Goal: Find specific page/section: Find specific page/section

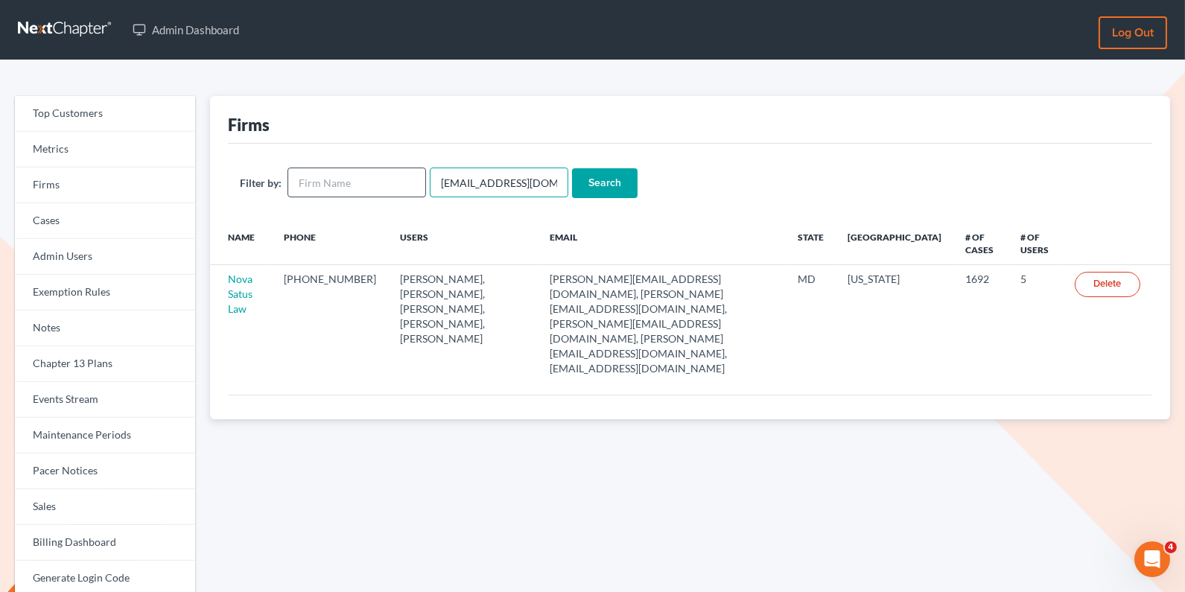
drag, startPoint x: 548, startPoint y: 186, endPoint x: 358, endPoint y: 185, distance: 190.7
click at [357, 185] on form "Filter by: emabuena@gmail.com Search" at bounding box center [690, 183] width 901 height 31
click at [337, 184] on input "text" at bounding box center [357, 183] width 139 height 30
type input "maloney"
click at [572, 168] on input "Search" at bounding box center [605, 183] width 66 height 30
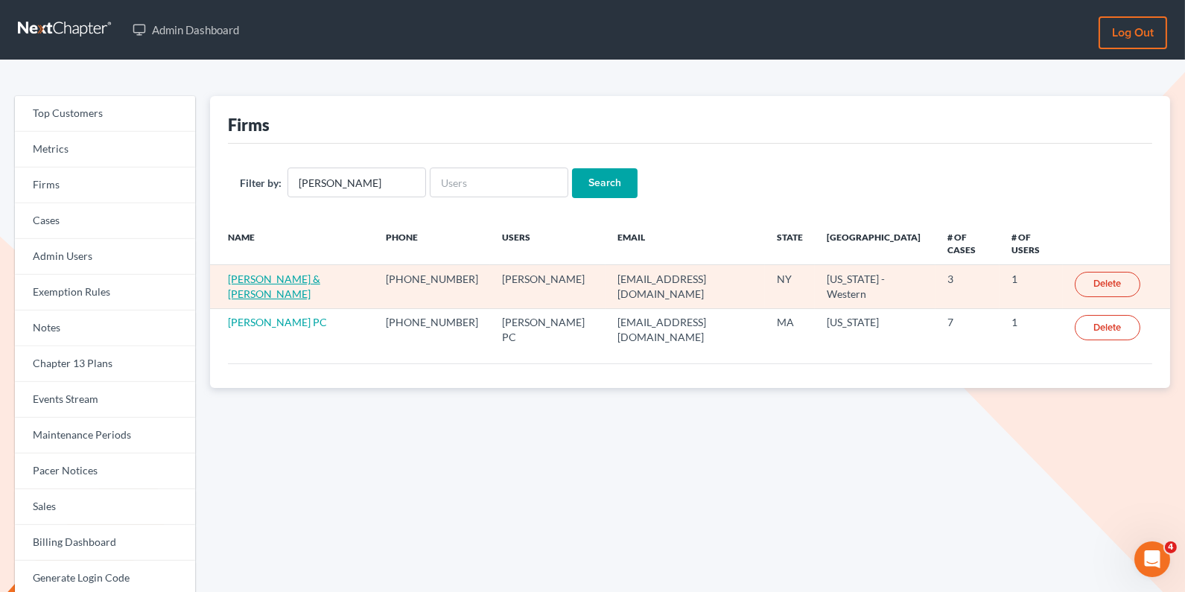
click at [279, 273] on link "Maloney & Maloney" at bounding box center [274, 287] width 92 height 28
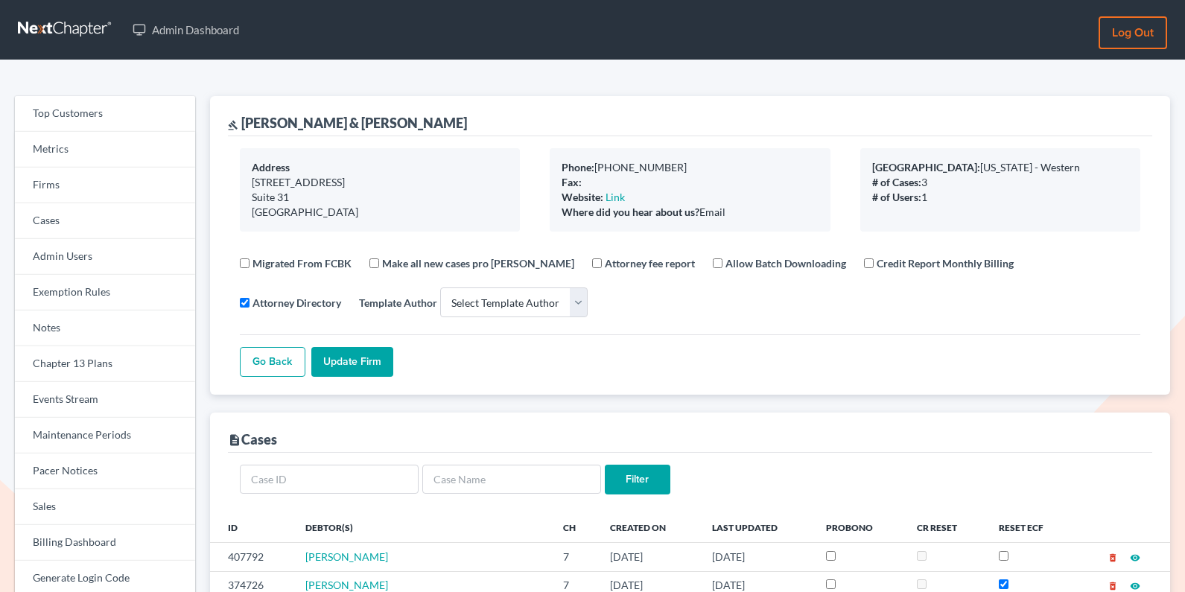
select select
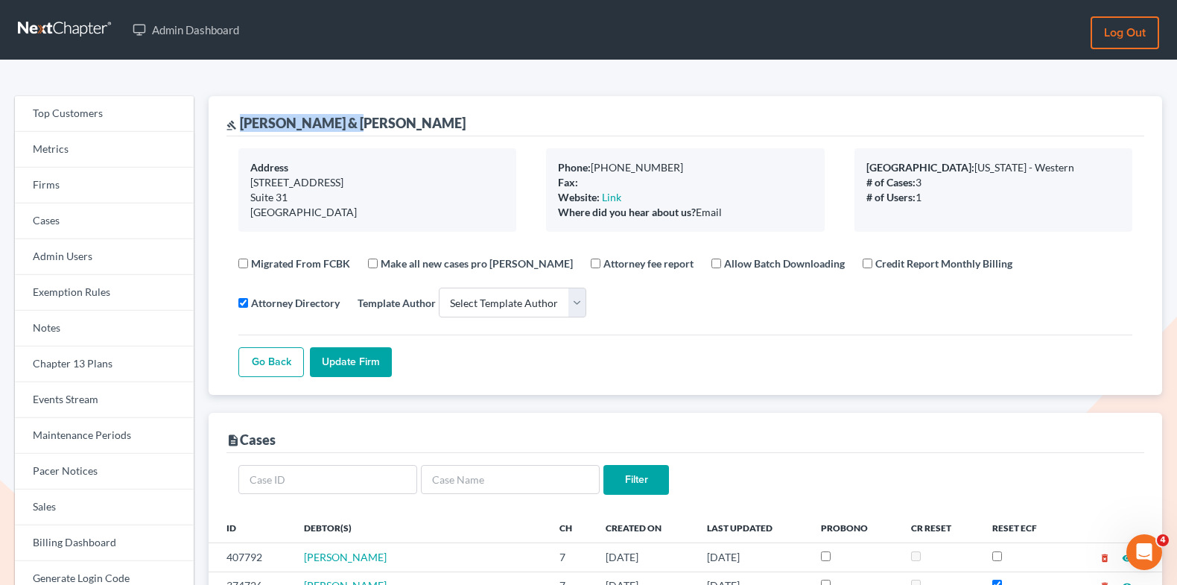
drag, startPoint x: 366, startPoint y: 125, endPoint x: 247, endPoint y: 121, distance: 118.5
click at [247, 121] on div "gavel Maloney & Maloney" at bounding box center [685, 116] width 918 height 40
click at [379, 97] on div "gavel Maloney & Maloney" at bounding box center [685, 116] width 918 height 40
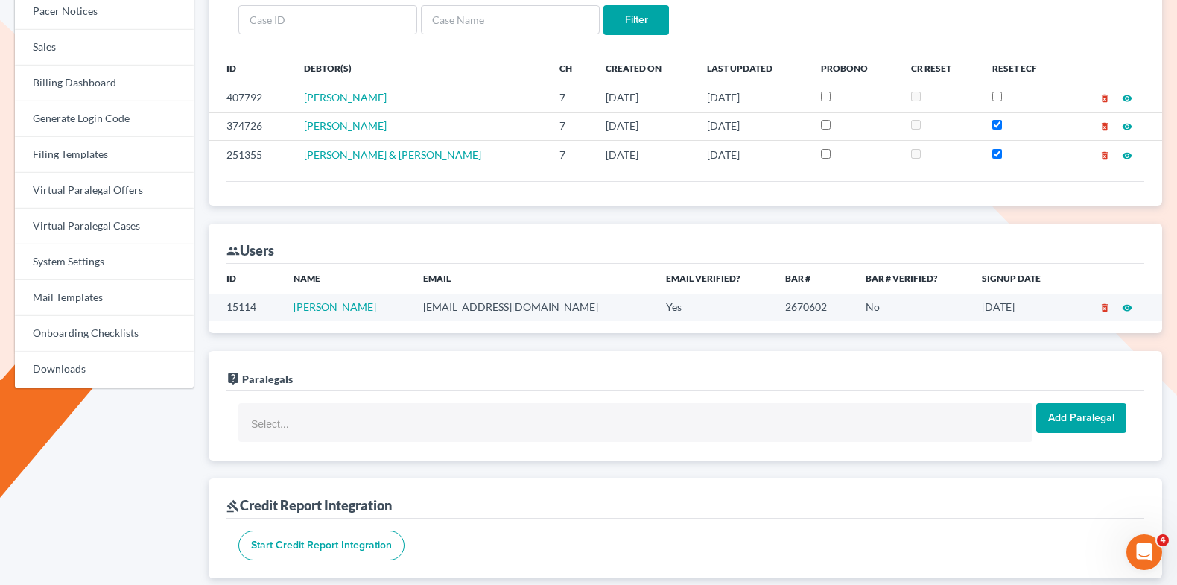
scroll to position [458, 0]
drag, startPoint x: 552, startPoint y: 296, endPoint x: 400, endPoint y: 295, distance: 152.0
click at [399, 296] on tr "15114 Mary E Maloney maloneylawyers@aol.com Yes 2670602 No 02/10/2022 delete_fo…" at bounding box center [686, 309] width 954 height 28
copy tr "maloneylawyers@aol.com"
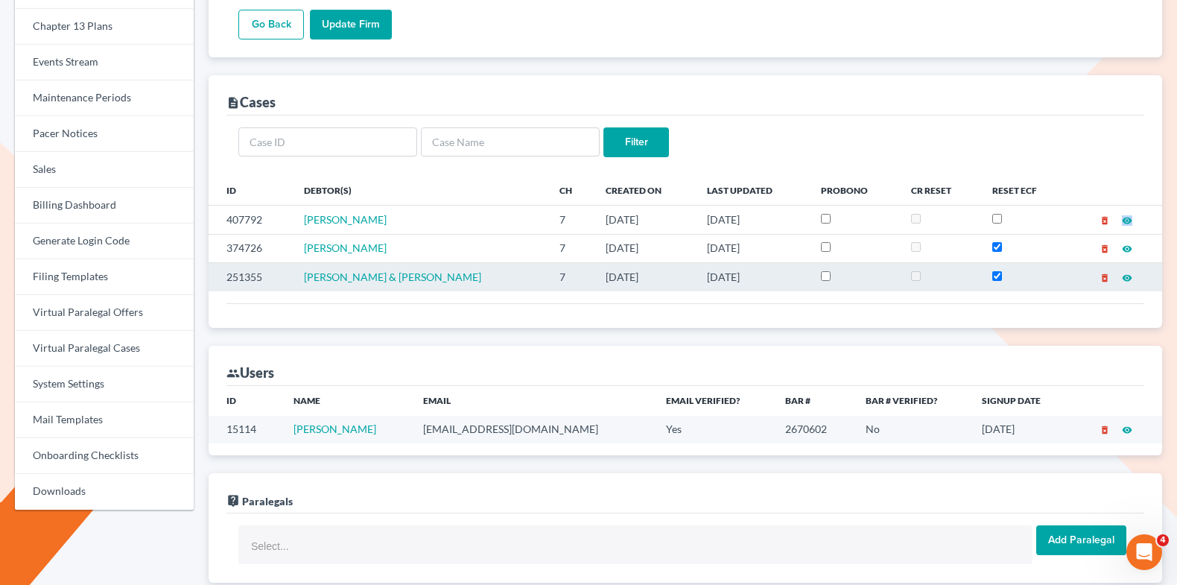
scroll to position [0, 0]
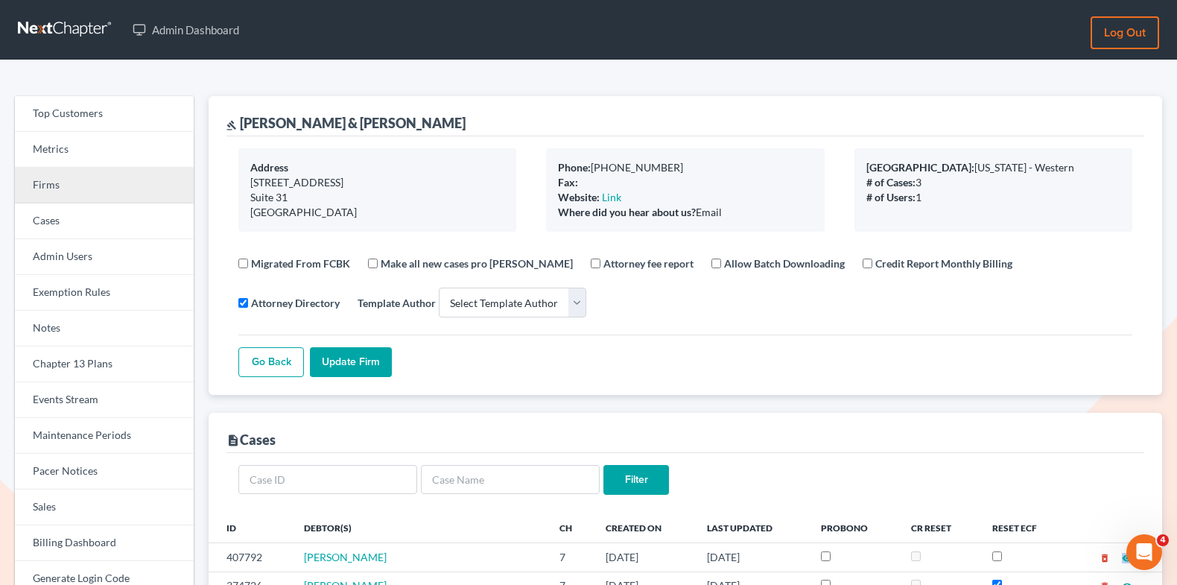
click at [82, 179] on link "Firms" at bounding box center [104, 186] width 179 height 36
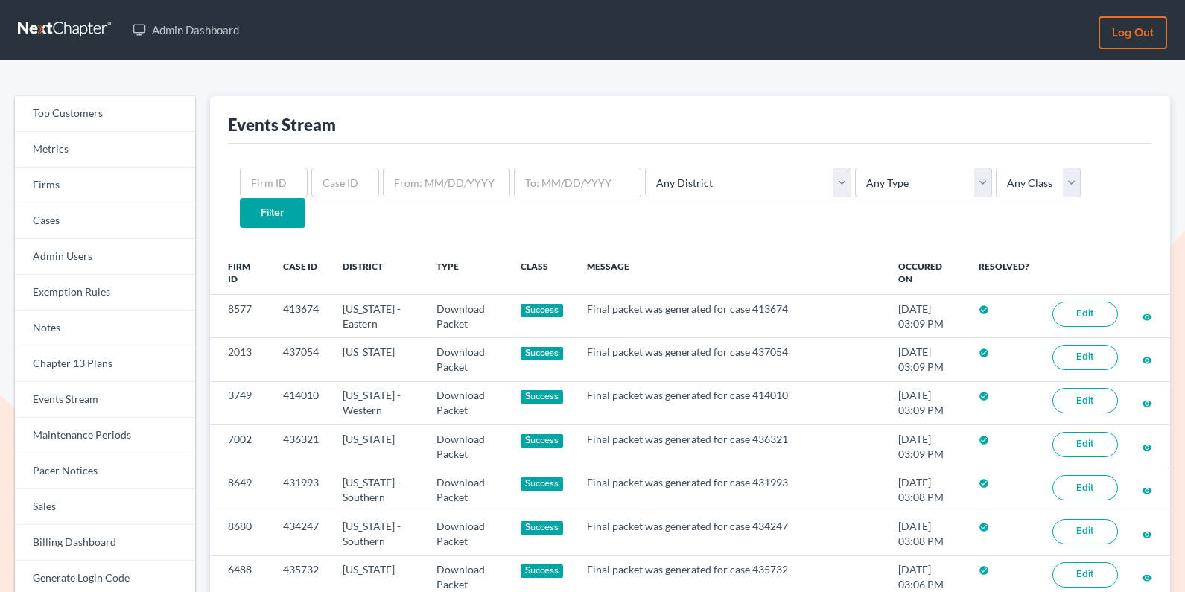
click at [347, 16] on ul "Admin Dashboard" at bounding box center [612, 29] width 974 height 31
click at [329, 191] on input "text" at bounding box center [345, 183] width 68 height 30
click at [276, 178] on input "text" at bounding box center [274, 183] width 68 height 30
paste input "8434"
type input "8434"
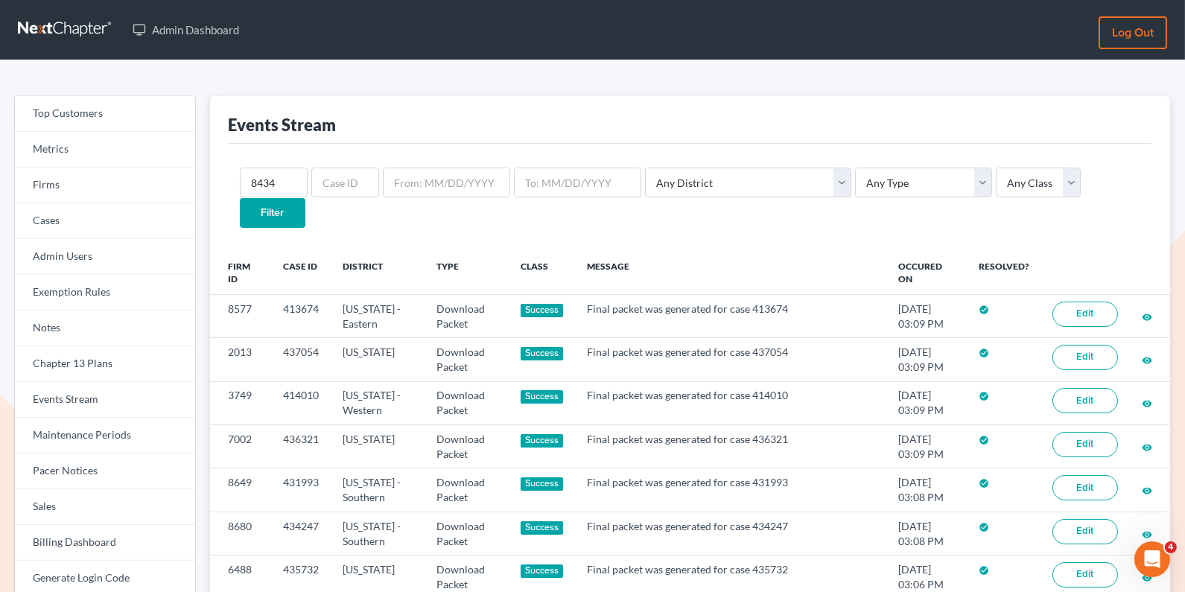
click at [305, 198] on input "Filter" at bounding box center [273, 213] width 66 height 30
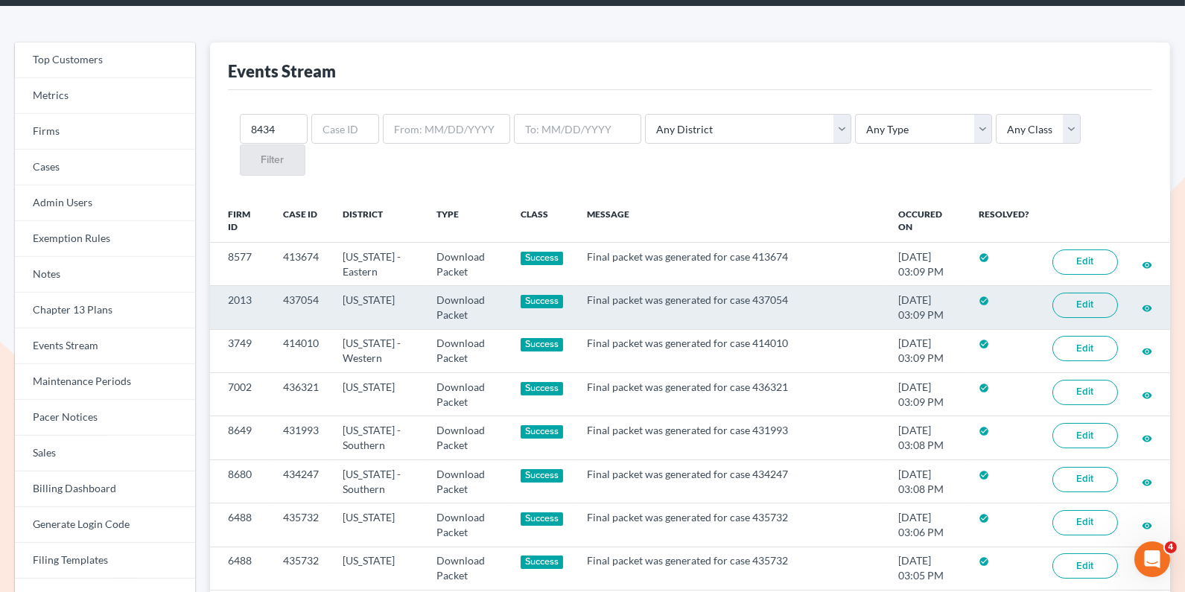
scroll to position [118, 0]
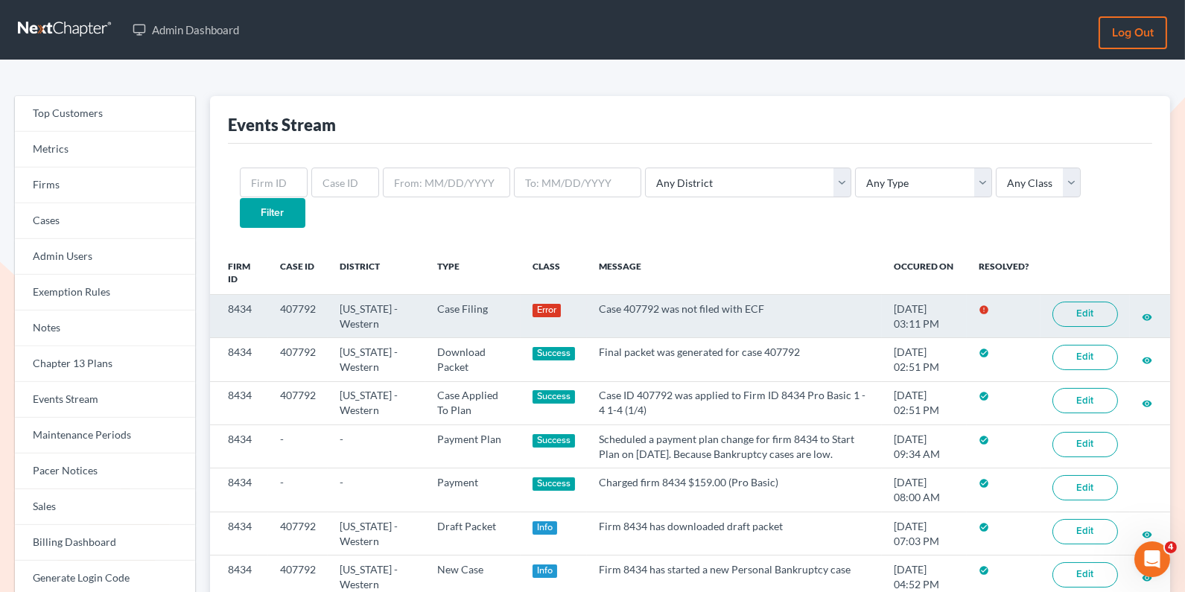
click at [1078, 302] on link "Edit" at bounding box center [1086, 314] width 66 height 25
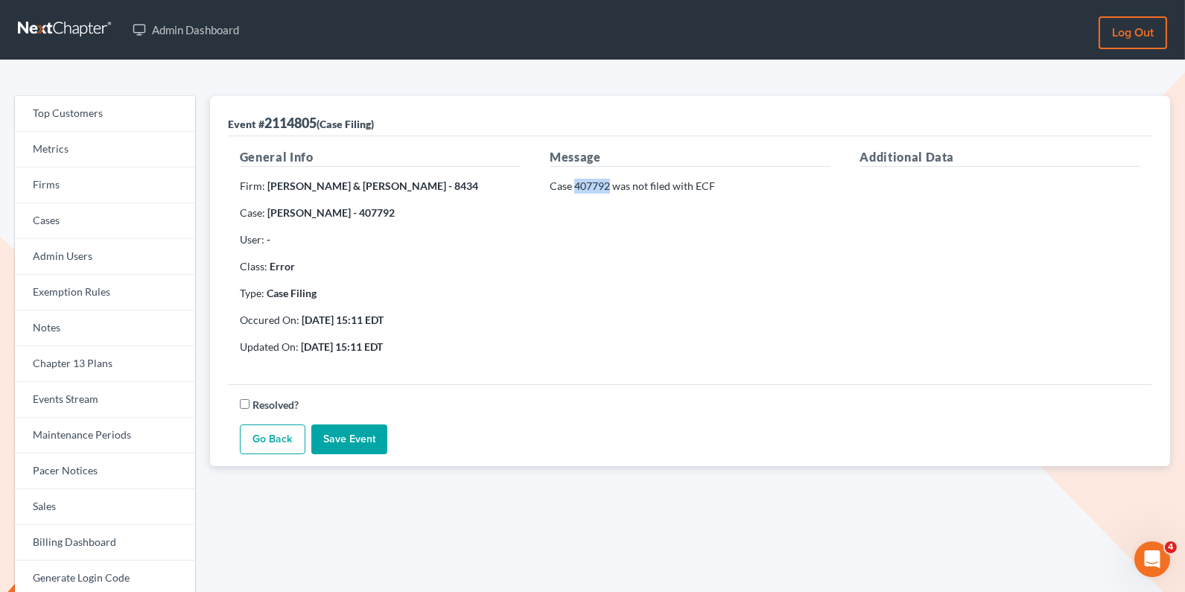
drag, startPoint x: 608, startPoint y: 180, endPoint x: 577, endPoint y: 180, distance: 31.3
click at [577, 180] on p "Case 407792 was not filed with ECF" at bounding box center [690, 186] width 280 height 15
copy p "407792"
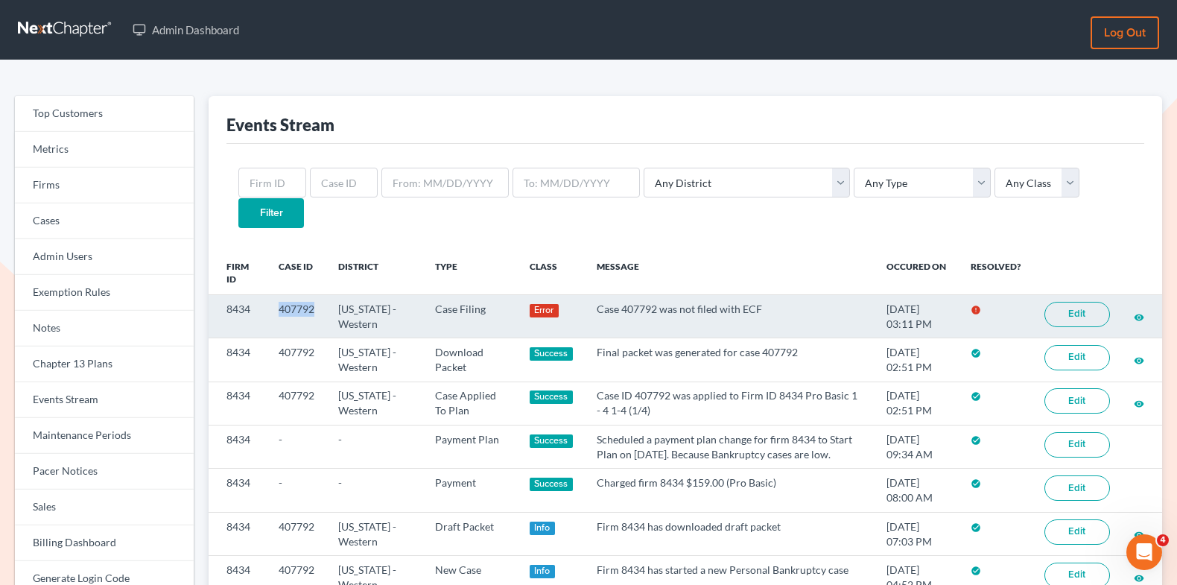
drag, startPoint x: 317, startPoint y: 272, endPoint x: 280, endPoint y: 272, distance: 36.5
click at [279, 294] on td "407792" at bounding box center [297, 315] width 60 height 43
copy td "407792"
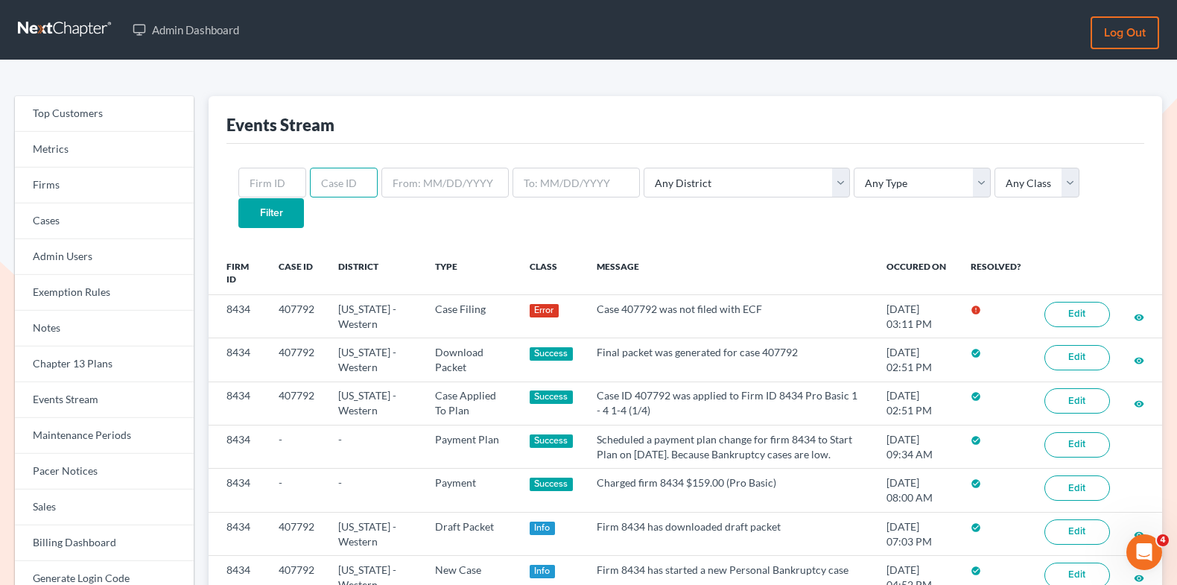
click at [322, 190] on input "text" at bounding box center [344, 183] width 68 height 30
paste input "407792"
type input "407792"
click at [304, 198] on input "Filter" at bounding box center [271, 213] width 66 height 30
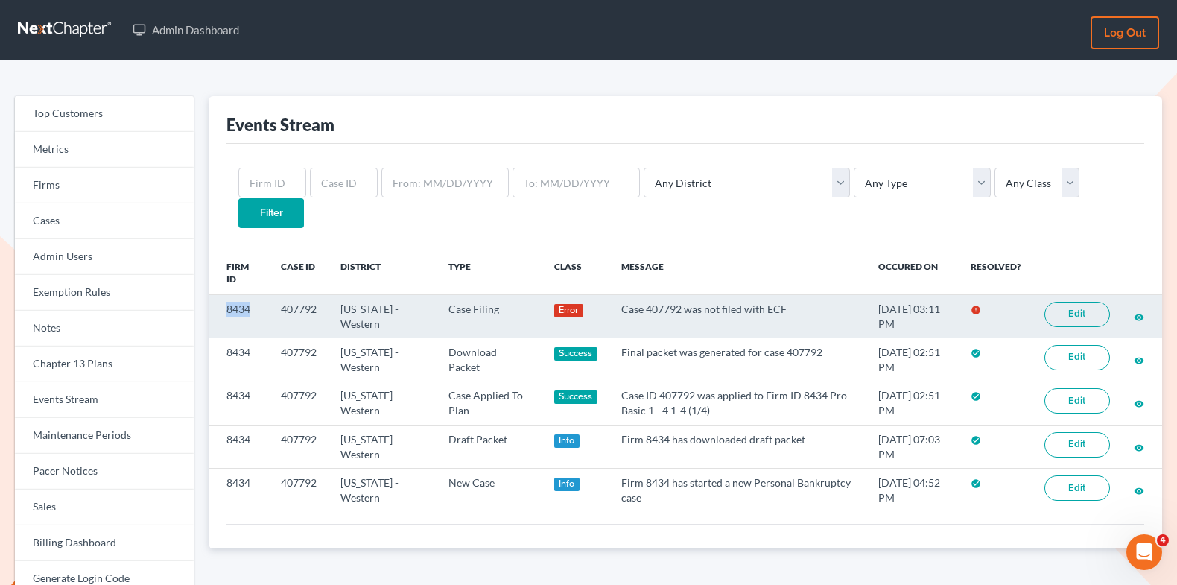
drag, startPoint x: 255, startPoint y: 279, endPoint x: 223, endPoint y: 279, distance: 32.0
click at [223, 294] on td "8434" at bounding box center [239, 315] width 60 height 43
copy td "8434"
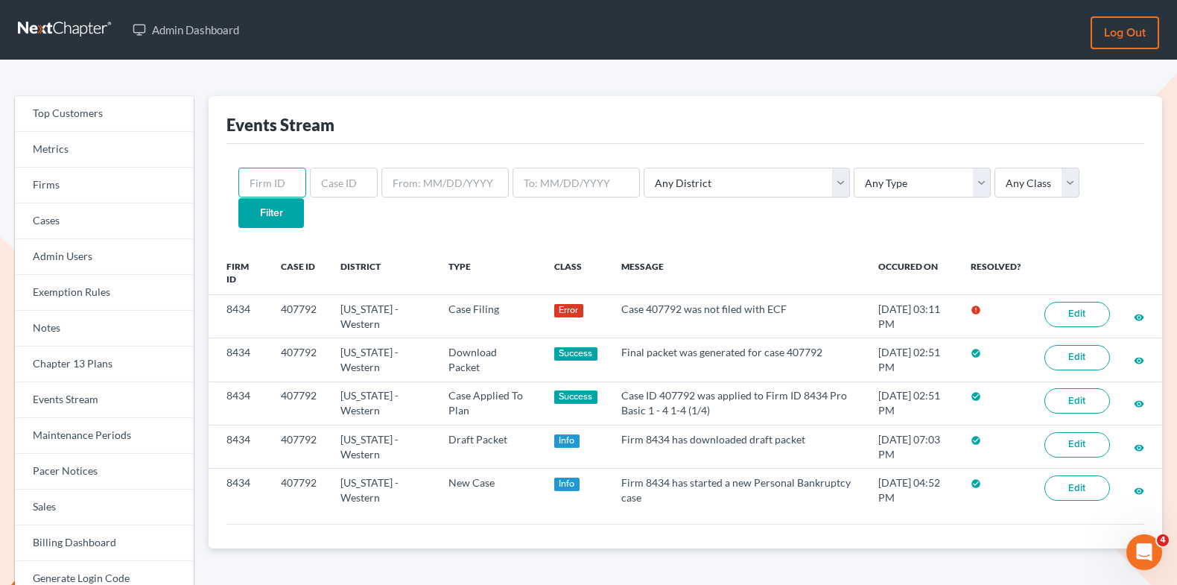
click at [264, 171] on input "text" at bounding box center [272, 183] width 68 height 30
paste input "8434"
type input "8434"
click at [304, 198] on input "Filter" at bounding box center [271, 213] width 66 height 30
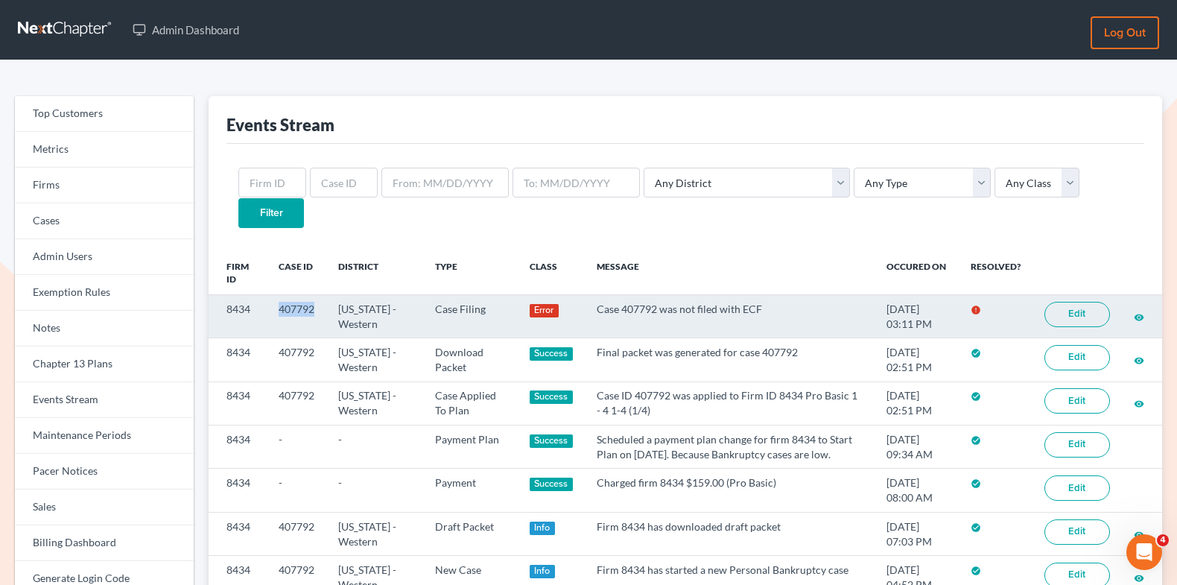
drag, startPoint x: 314, startPoint y: 279, endPoint x: 279, endPoint y: 279, distance: 34.3
click at [279, 294] on td "407792" at bounding box center [297, 315] width 60 height 43
copy td "407792"
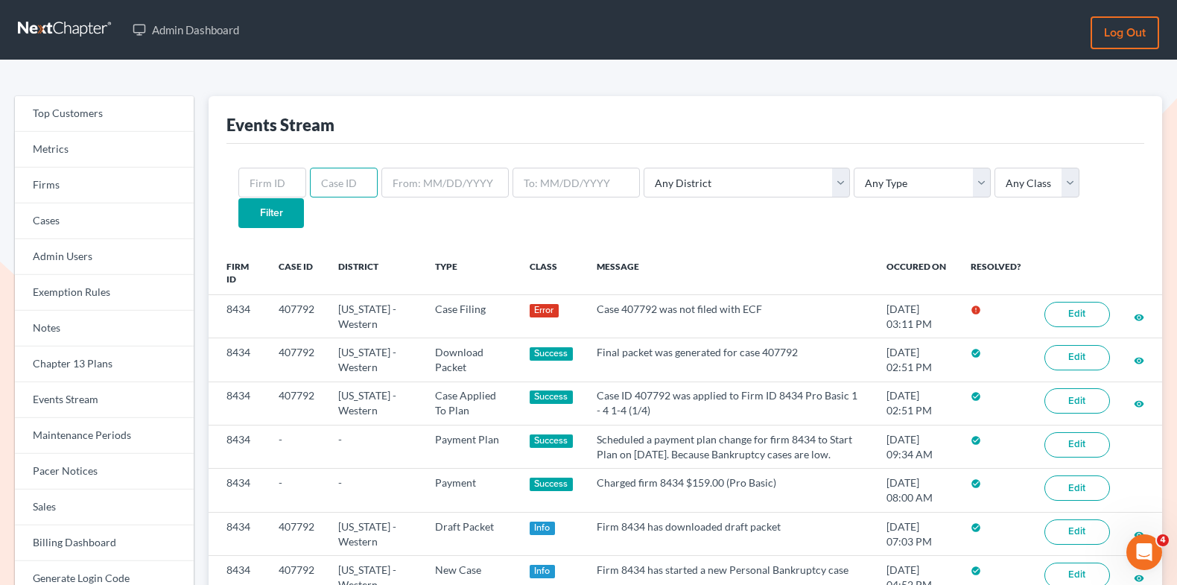
click at [345, 188] on input "text" at bounding box center [344, 183] width 68 height 30
paste input "407792"
type input "407792"
click at [304, 198] on input "Filter" at bounding box center [271, 213] width 66 height 30
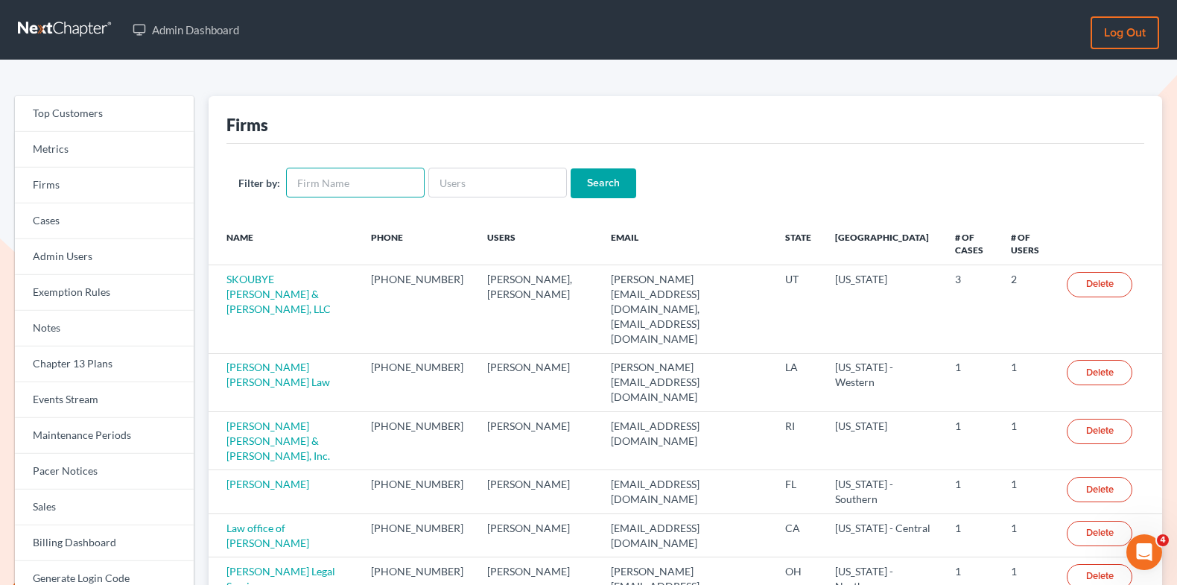
click at [373, 174] on input "text" at bounding box center [355, 183] width 139 height 30
paste input "407792"
type input "407792"
drag, startPoint x: 346, startPoint y: 178, endPoint x: 281, endPoint y: 179, distance: 65.6
click at [281, 179] on div "Filter by: 407792" at bounding box center [331, 183] width 186 height 30
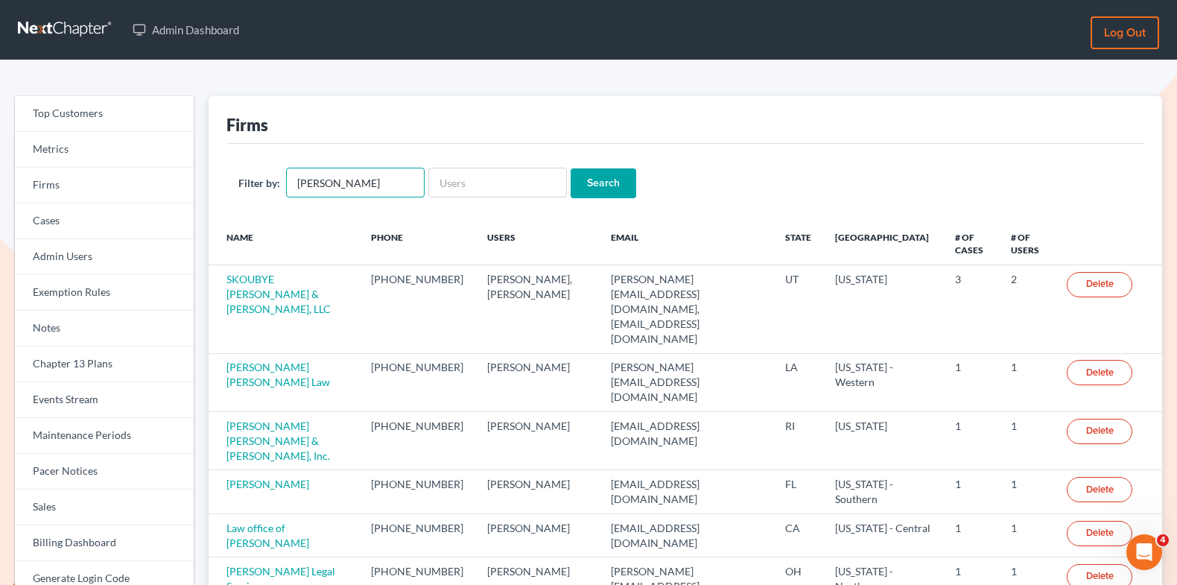
type input "[PERSON_NAME]"
click at [571, 168] on input "Search" at bounding box center [604, 183] width 66 height 30
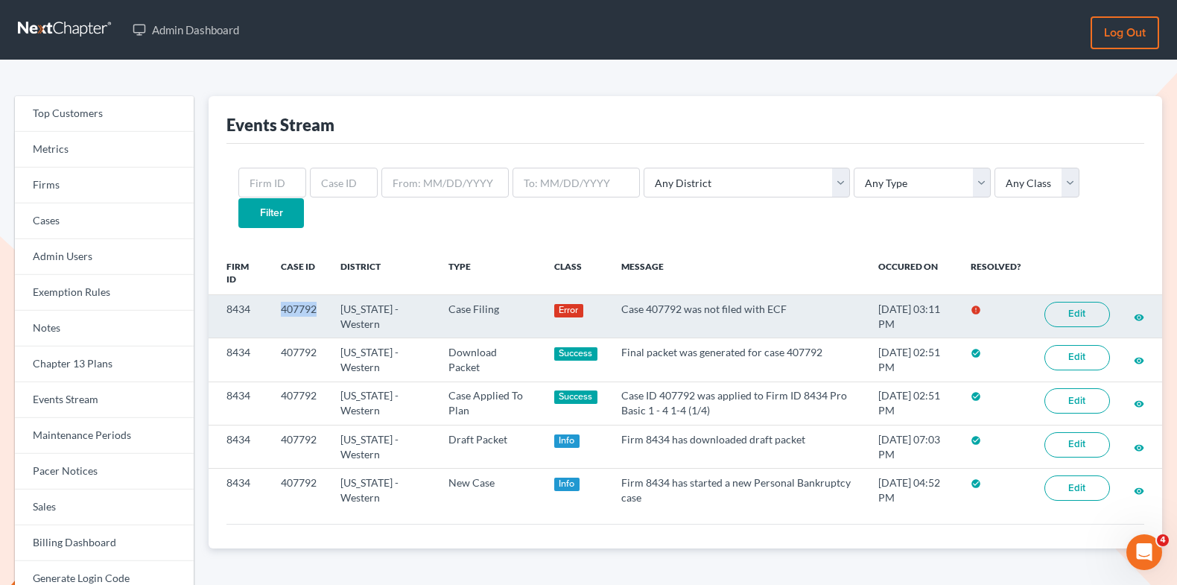
drag, startPoint x: 321, startPoint y: 281, endPoint x: 272, endPoint y: 279, distance: 49.2
click at [273, 294] on td "407792" at bounding box center [299, 315] width 60 height 43
copy td "407792"
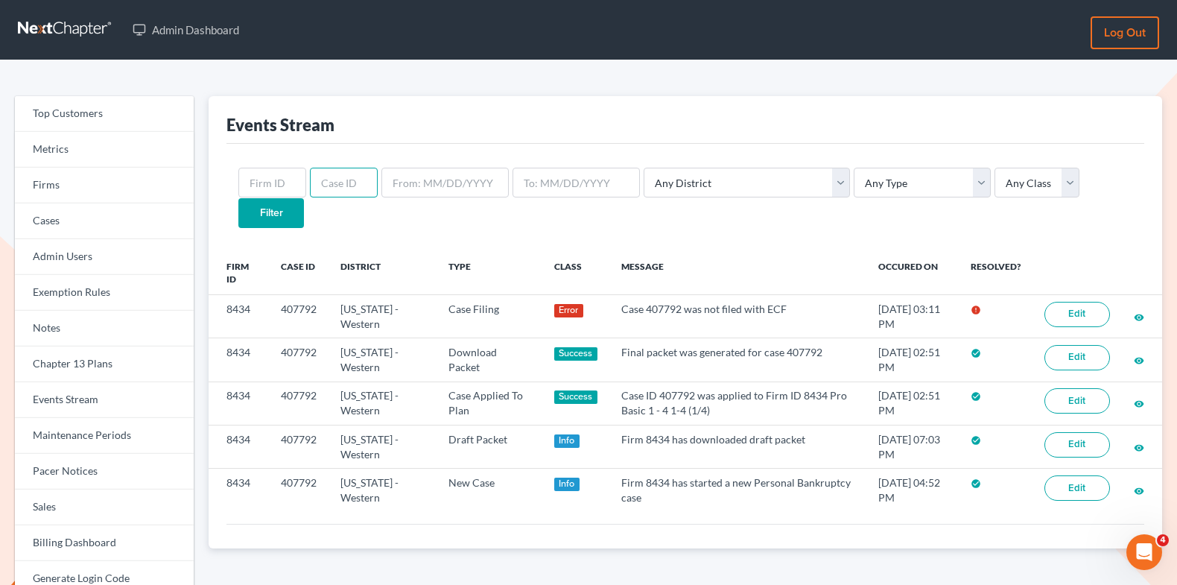
click at [333, 171] on input "text" at bounding box center [344, 183] width 68 height 30
paste input "407792"
type input "407792"
click at [304, 198] on input "Filter" at bounding box center [271, 213] width 66 height 30
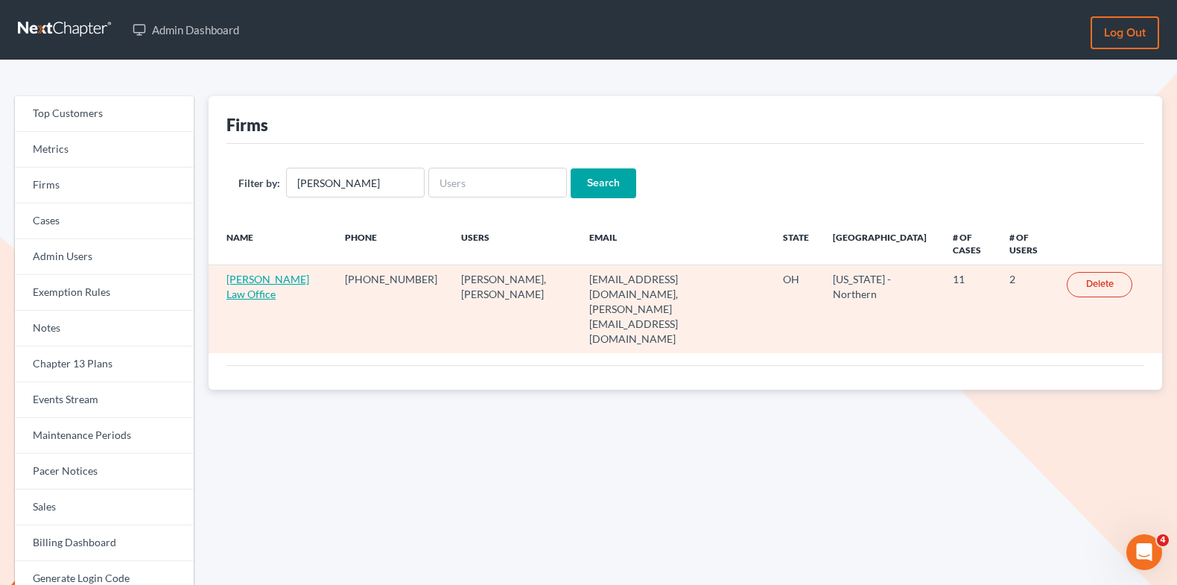
click at [276, 279] on link "Dodson Law Office" at bounding box center [267, 287] width 83 height 28
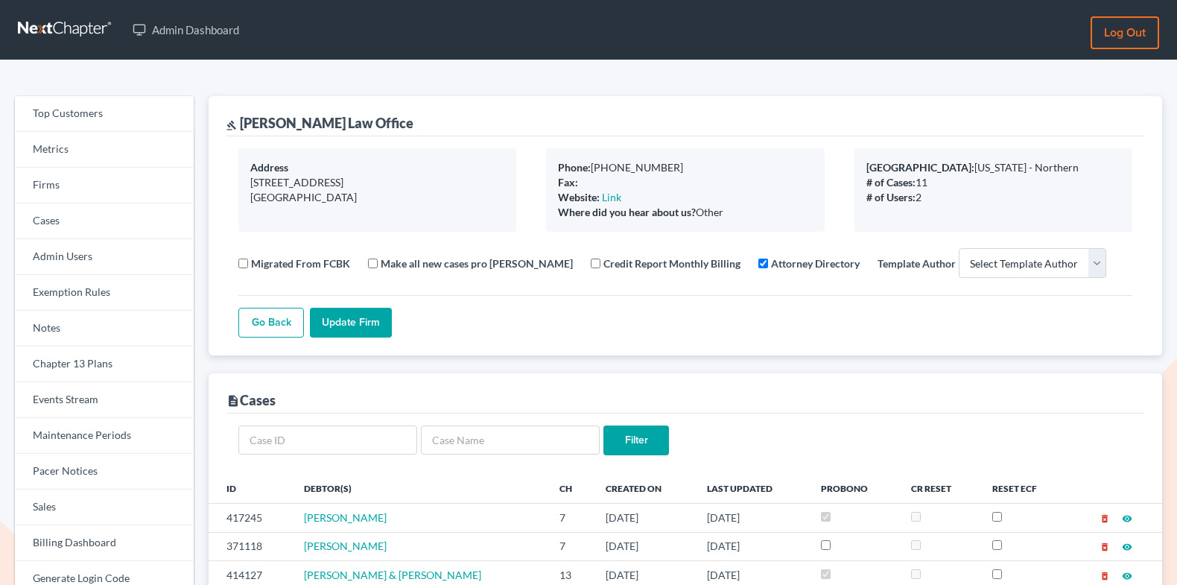
select select
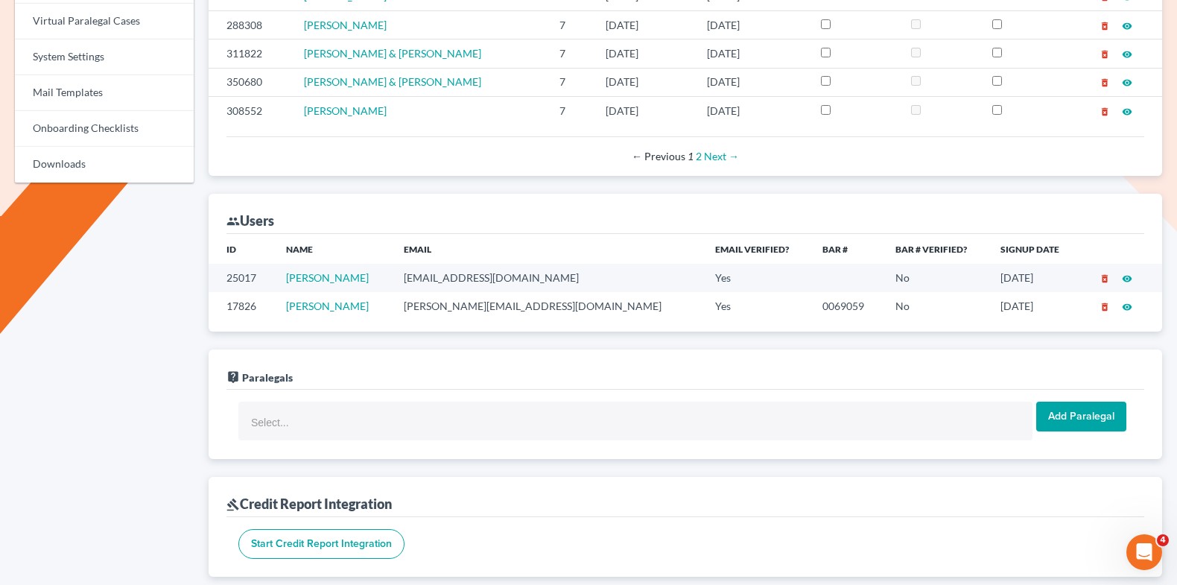
scroll to position [704, 0]
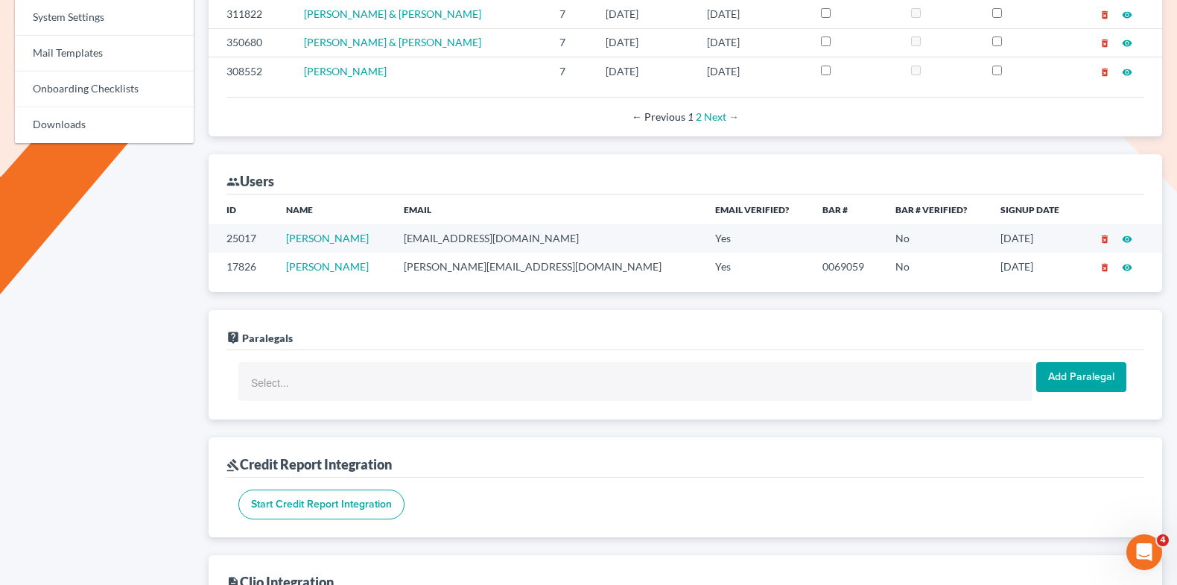
drag, startPoint x: 595, startPoint y: 240, endPoint x: 443, endPoint y: 224, distance: 152.1
click at [443, 224] on td "[EMAIL_ADDRESS][DOMAIN_NAME]" at bounding box center [547, 238] width 311 height 28
copy td "[EMAIL_ADDRESS][DOMAIN_NAME]"
click at [456, 238] on td "[EMAIL_ADDRESS][DOMAIN_NAME]" at bounding box center [547, 238] width 311 height 28
drag, startPoint x: 589, startPoint y: 235, endPoint x: 433, endPoint y: 232, distance: 155.7
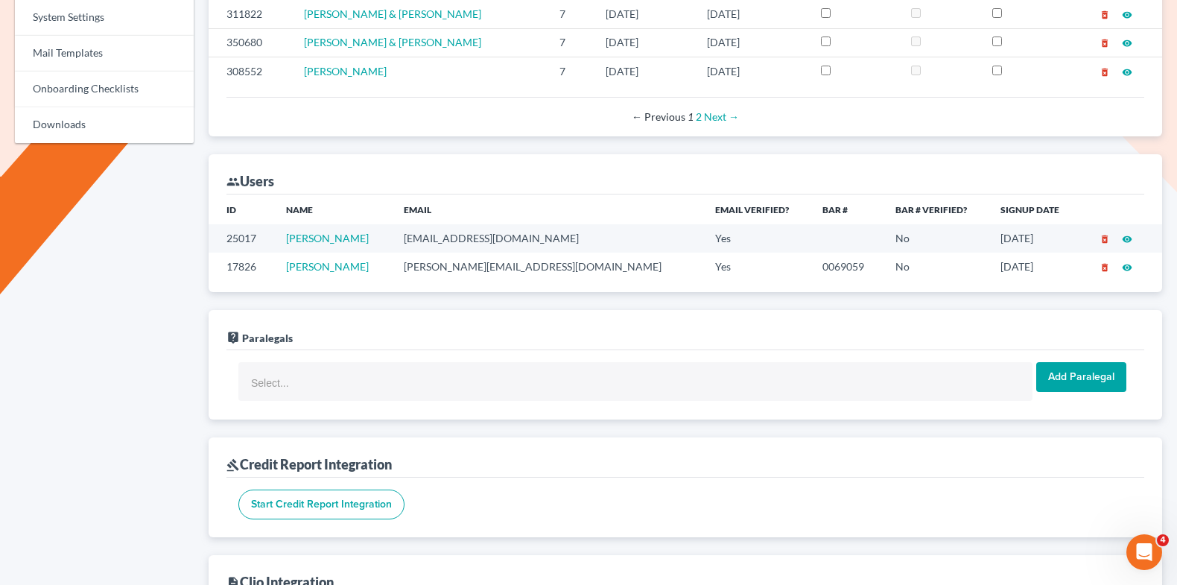
click at [433, 232] on td "[EMAIL_ADDRESS][DOMAIN_NAME]" at bounding box center [547, 238] width 311 height 28
copy td "[EMAIL_ADDRESS][DOMAIN_NAME]"
click at [590, 236] on td "[EMAIL_ADDRESS][DOMAIN_NAME]" at bounding box center [547, 238] width 311 height 28
drag, startPoint x: 590, startPoint y: 236, endPoint x: 428, endPoint y: 234, distance: 162.4
click at [428, 234] on tr "25017 [PERSON_NAME] [EMAIL_ADDRESS][DOMAIN_NAME] Yes No [DATE] delete_forever v…" at bounding box center [686, 238] width 954 height 28
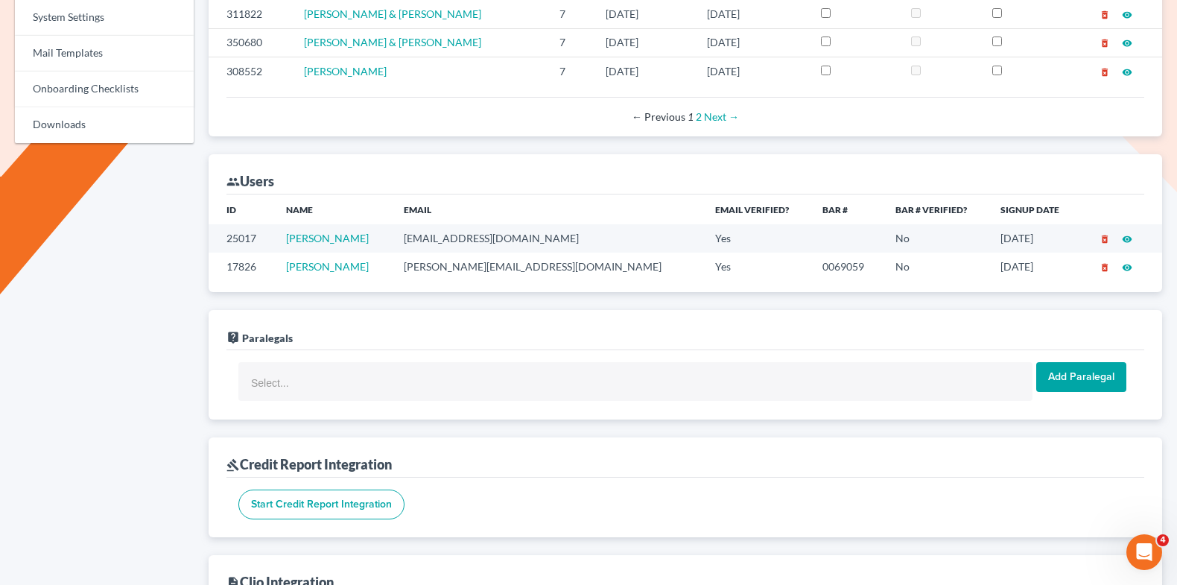
copy tr "[EMAIL_ADDRESS][DOMAIN_NAME]"
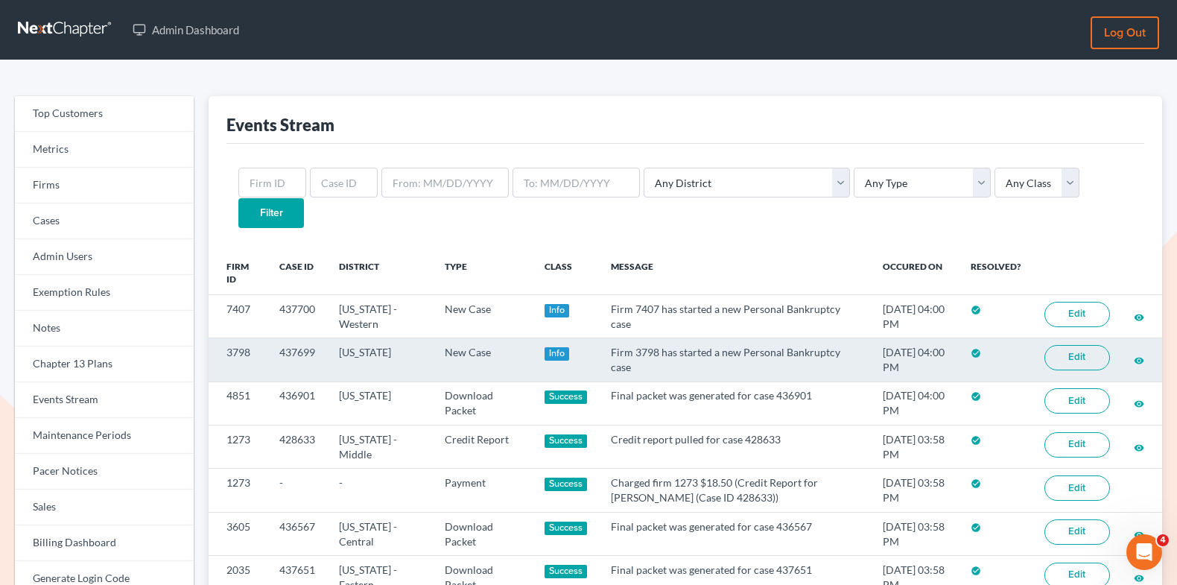
click at [539, 338] on td "Info" at bounding box center [566, 359] width 67 height 43
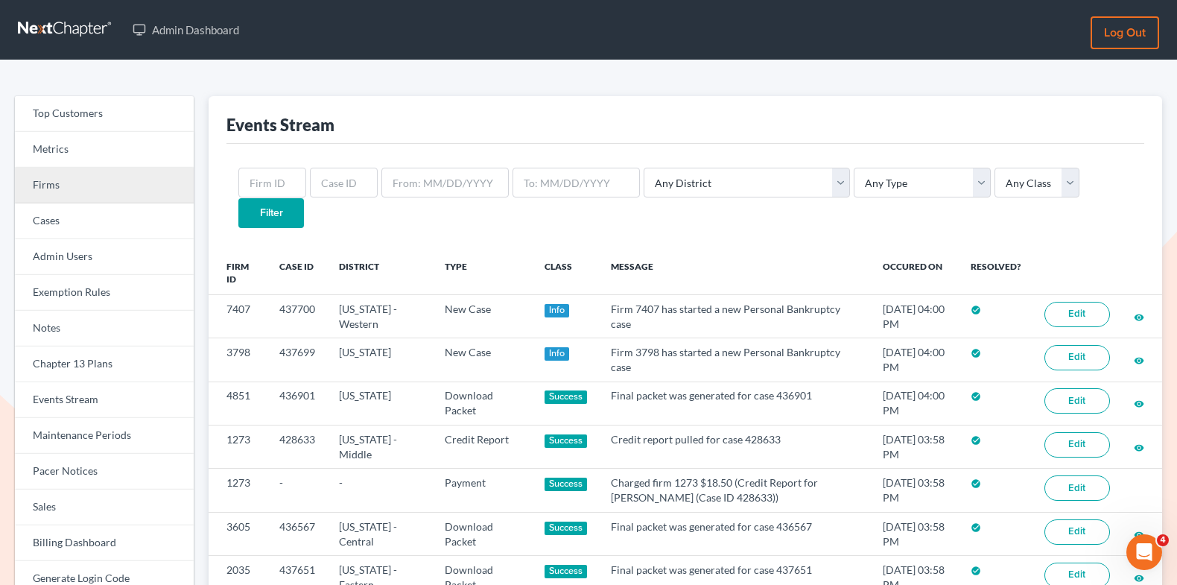
click at [59, 190] on link "Firms" at bounding box center [104, 186] width 179 height 36
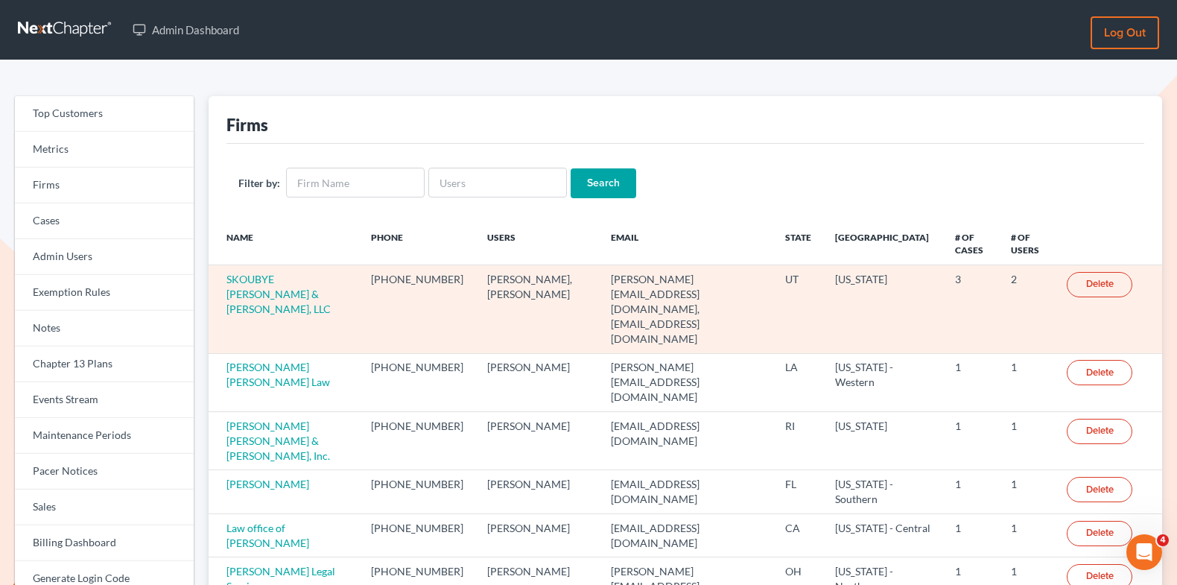
click at [307, 286] on td "SKOUBYE [PERSON_NAME] & [PERSON_NAME], LLC" at bounding box center [284, 309] width 151 height 88
click at [300, 286] on link "SKOUBYE [PERSON_NAME] & [PERSON_NAME], LLC" at bounding box center [278, 294] width 104 height 42
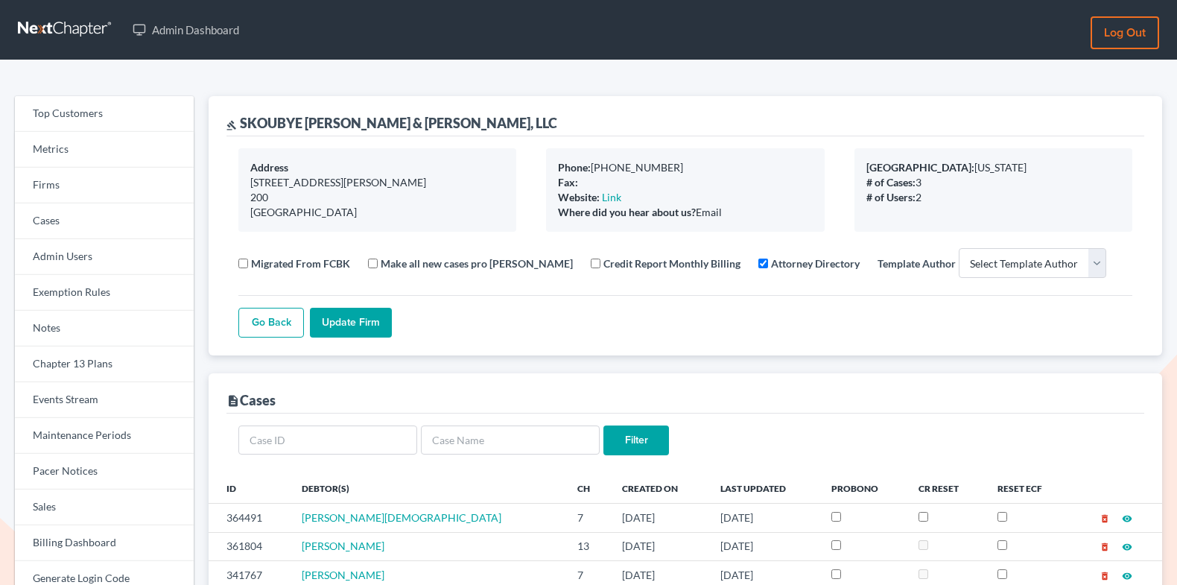
select select
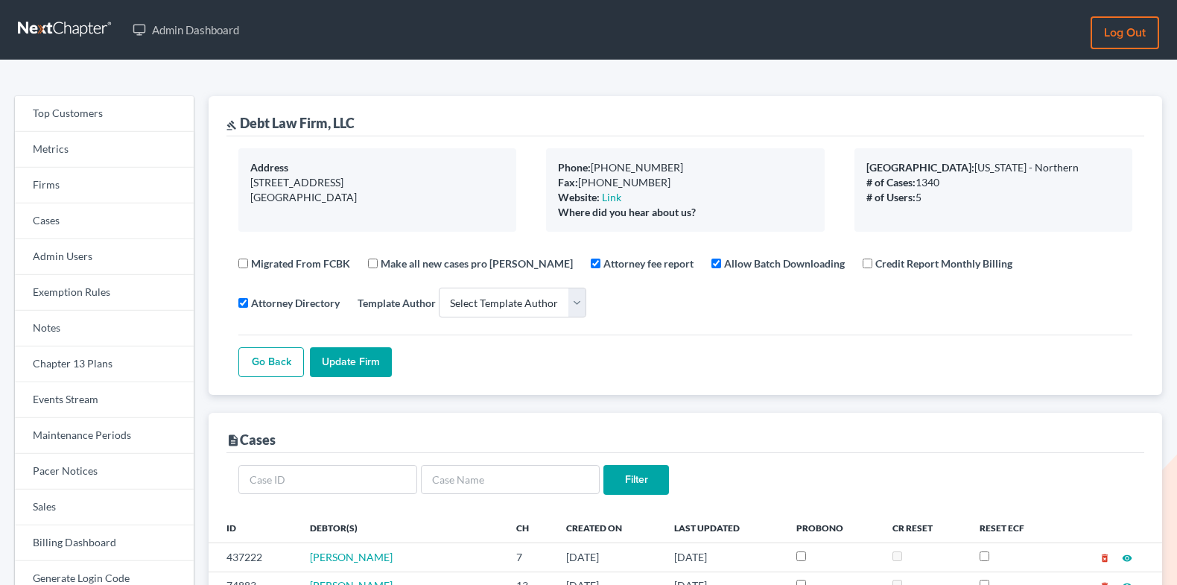
select select
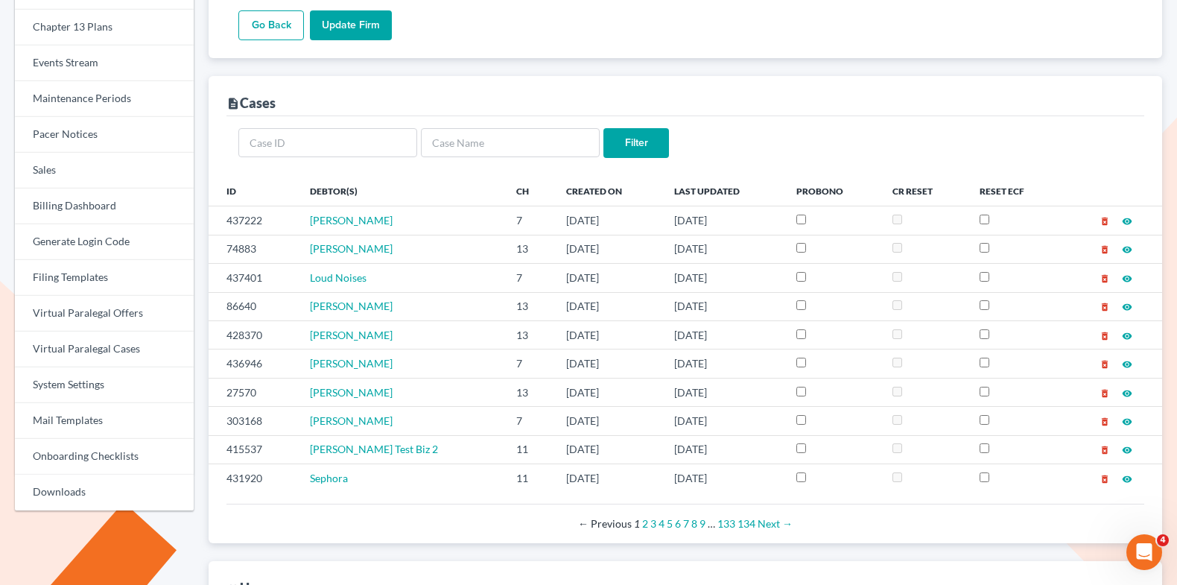
scroll to position [338, 0]
